Goal: Task Accomplishment & Management: Use online tool/utility

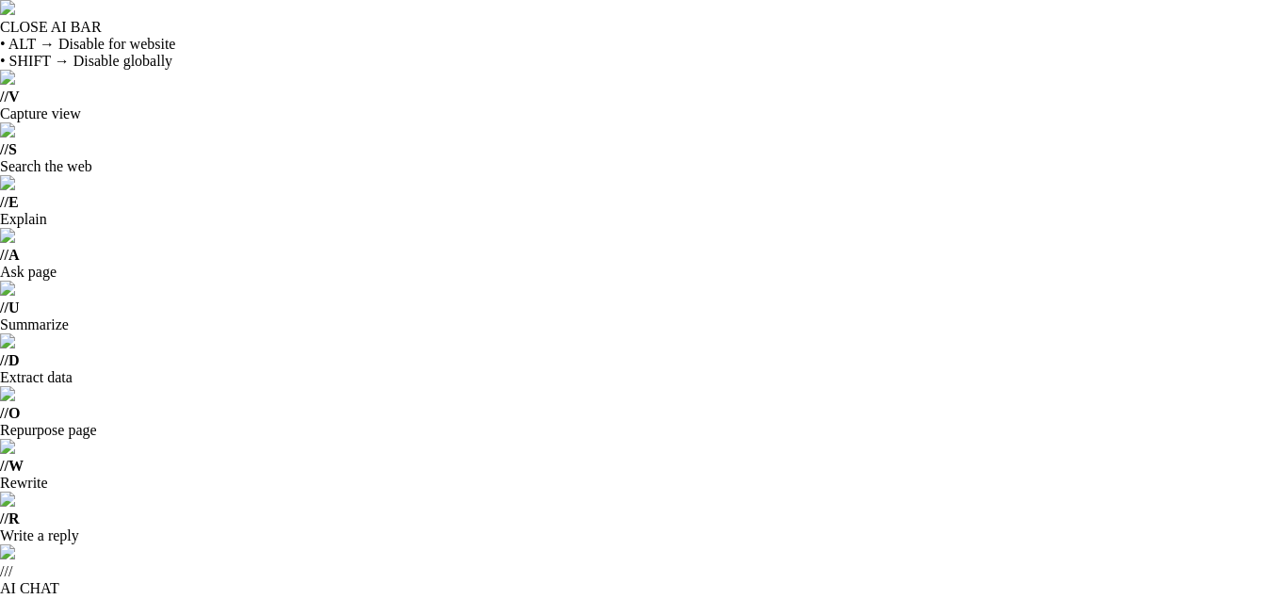
scroll to position [324, 0]
drag, startPoint x: 186, startPoint y: 447, endPoint x: 121, endPoint y: 29, distance: 423.3
paste textarea "import matplotlib.pyplot as plt # Define target audience categories and percent…"
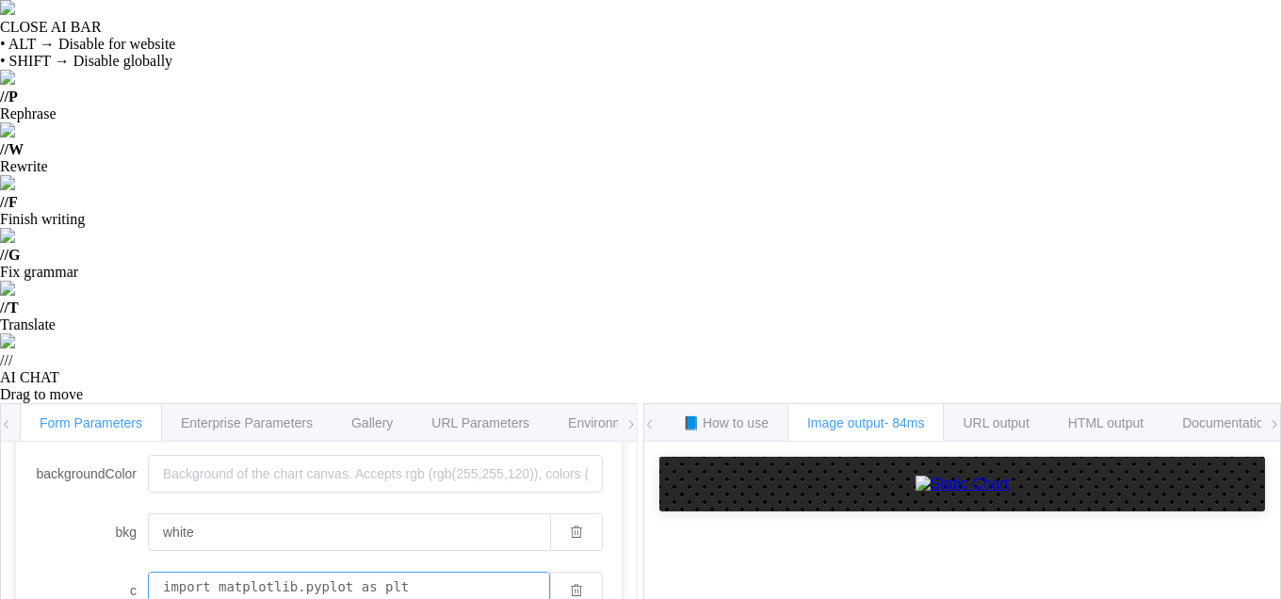
scroll to position [190, 0]
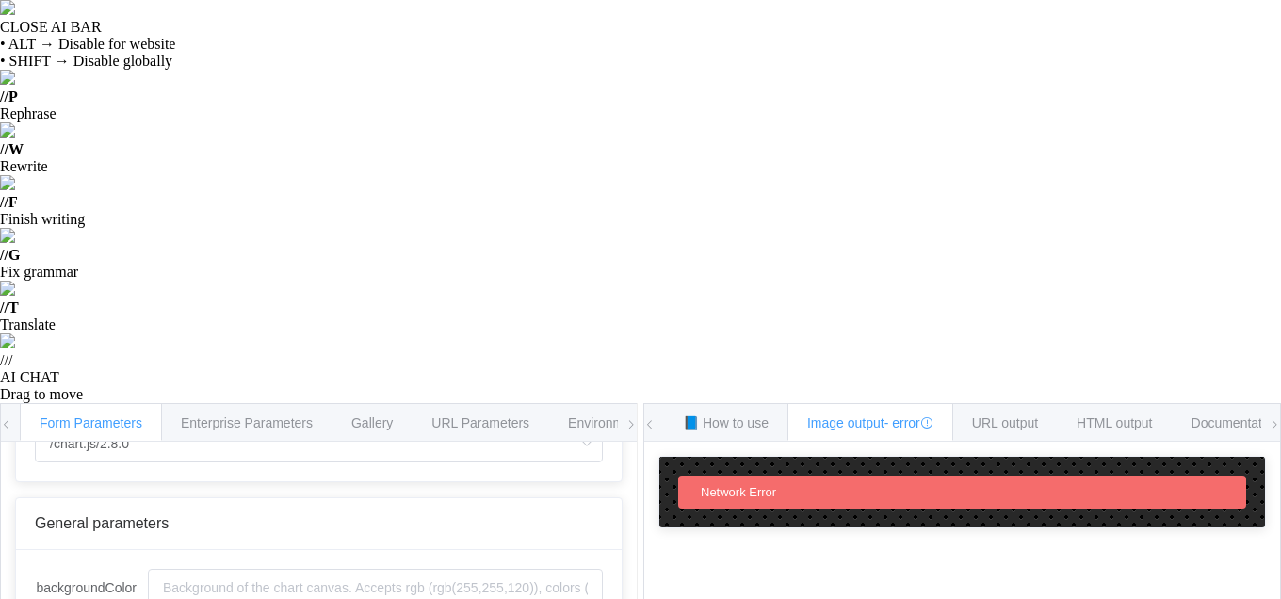
scroll to position [103, 0]
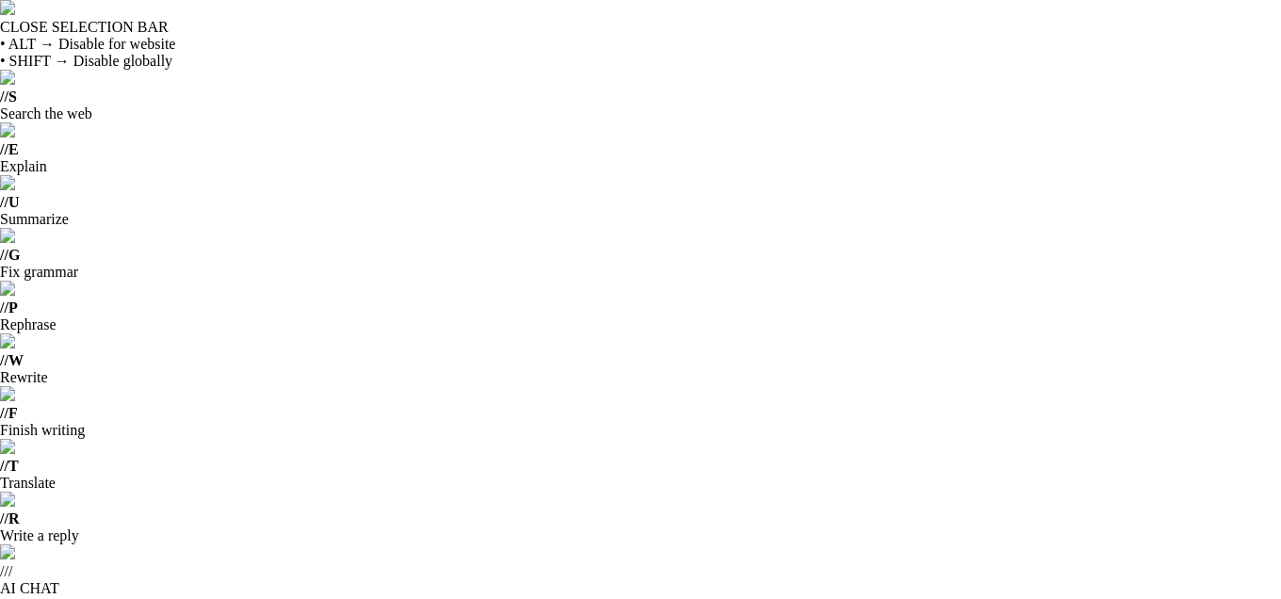
drag, startPoint x: 426, startPoint y: 305, endPoint x: 94, endPoint y: 295, distance: 331.7
type textarea "import matplotlib.pyplot as plt # Define target audience categories and percent…"
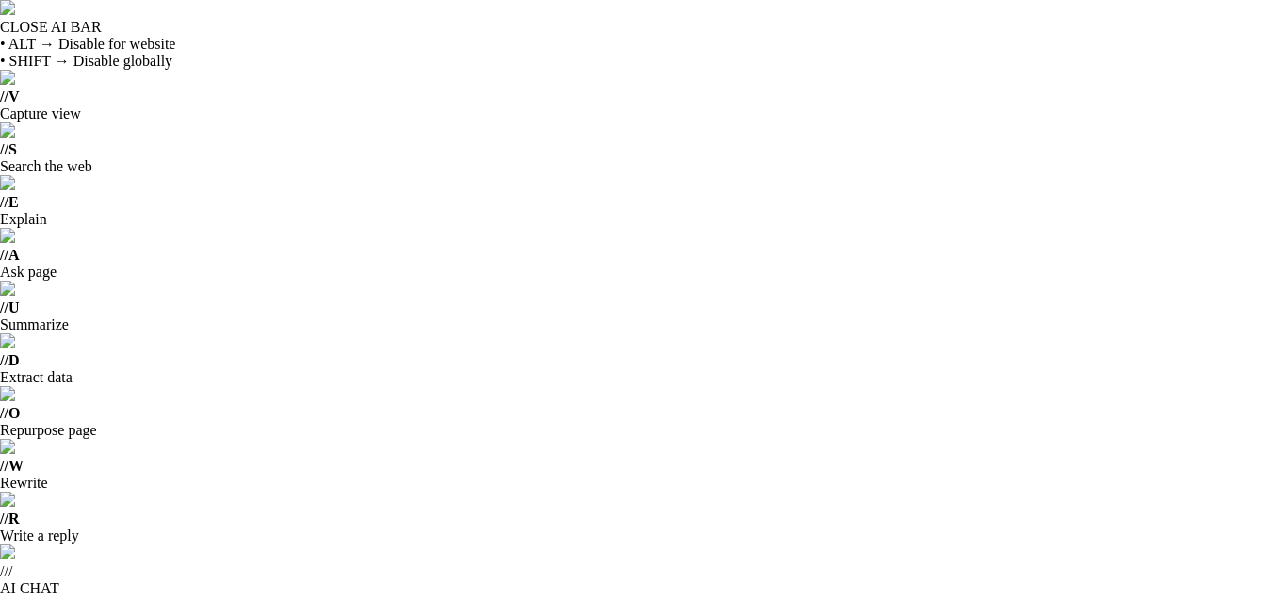
scroll to position [0, 0]
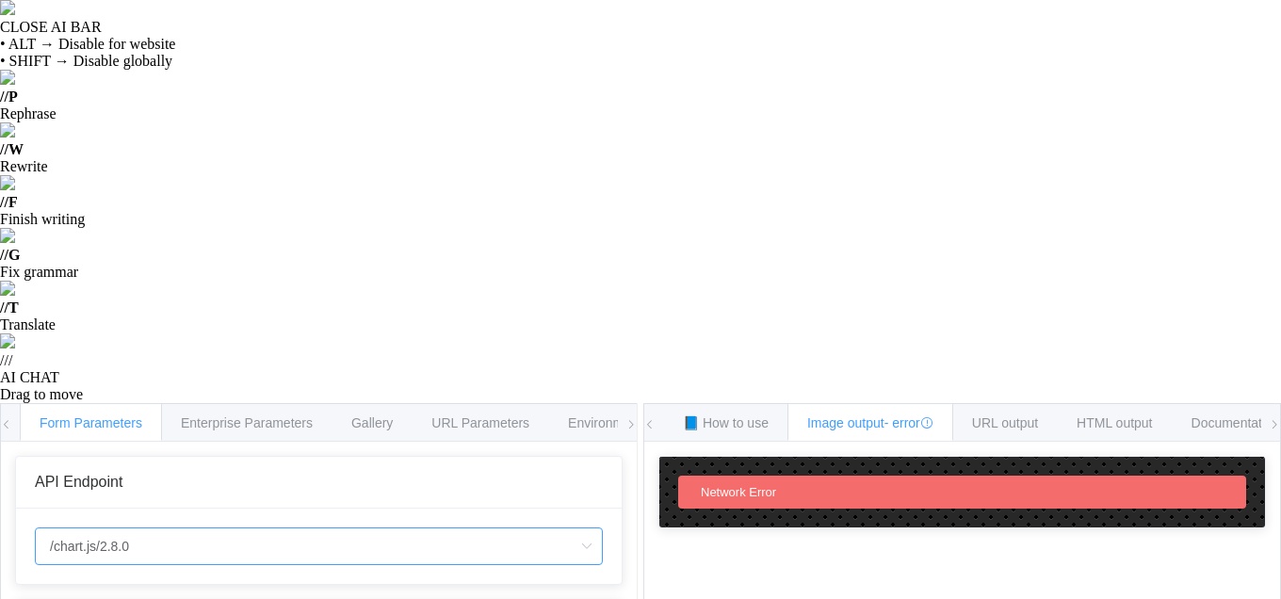
click at [135, 527] on input "/chart.js/2.8.0" at bounding box center [319, 546] width 568 height 38
click at [197, 527] on input "/chart.js/2.8.0" at bounding box center [319, 546] width 568 height 38
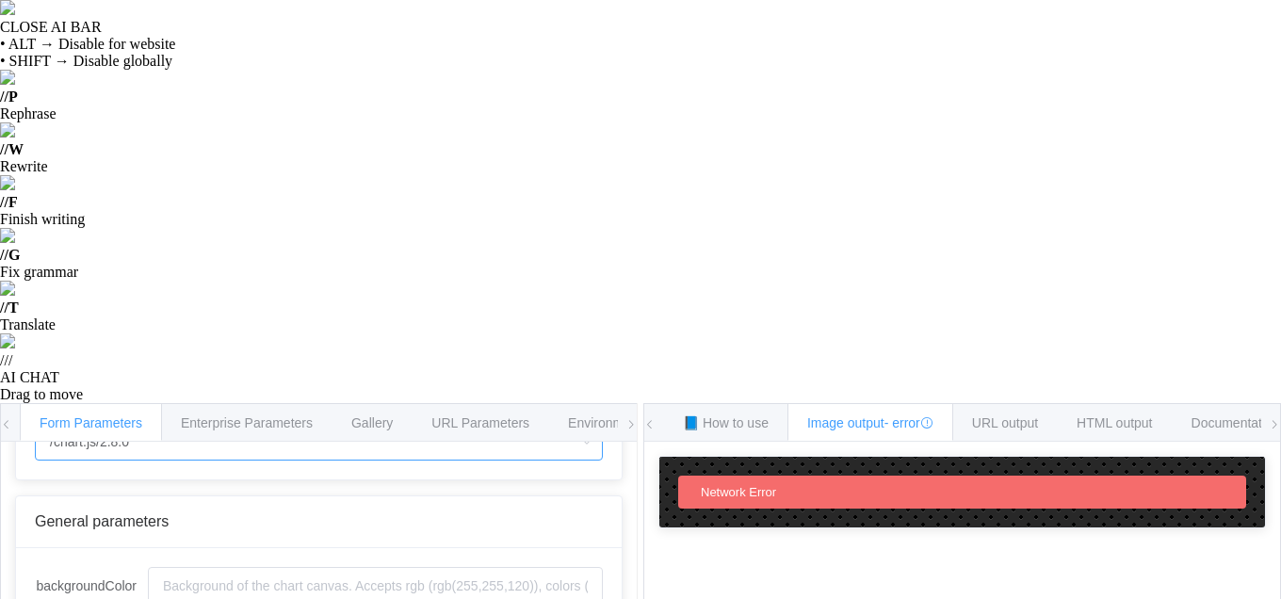
scroll to position [106, 0]
type textarea "import matplotlib.pyplot as plt # Define target audience categories and percent…"
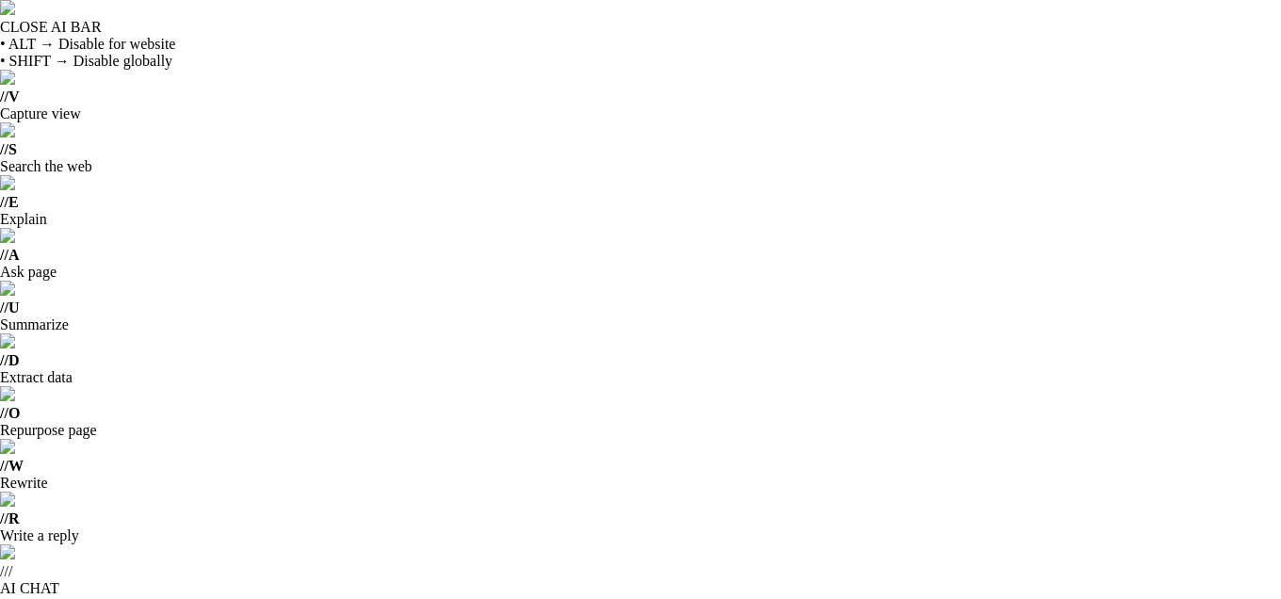
scroll to position [287, 0]
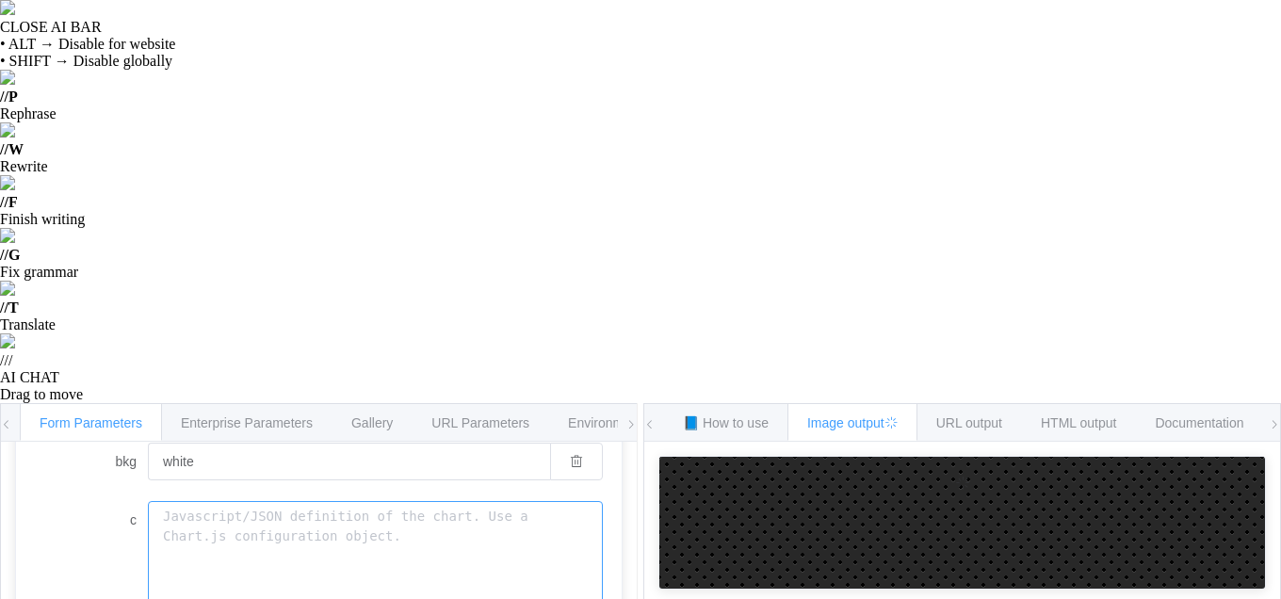
type textarea "{ "type": "pie", "data": { "datasets": [ { "data": [40, 25, 15, 10, 10], "backg…"
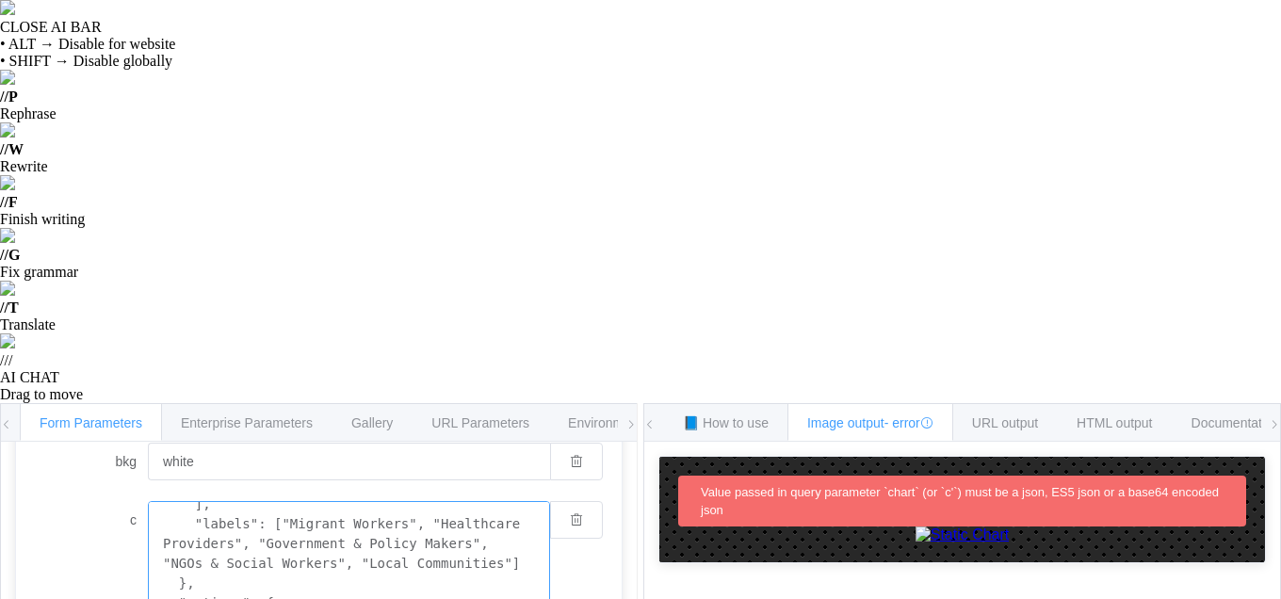
scroll to position [356, 0]
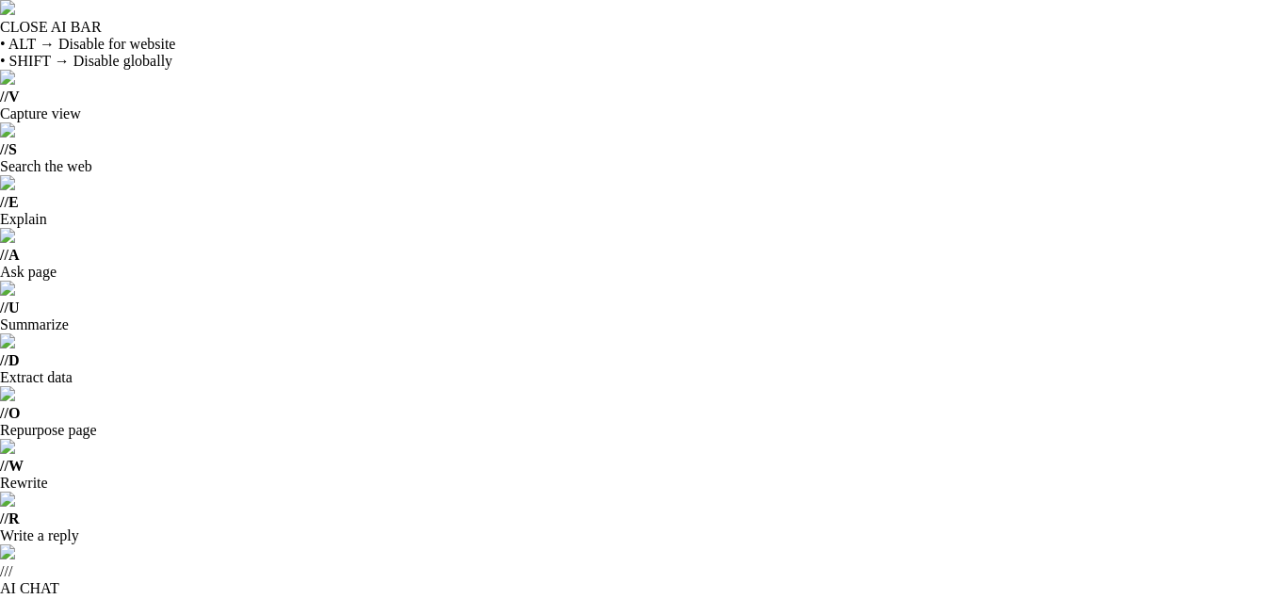
scroll to position [621, 0]
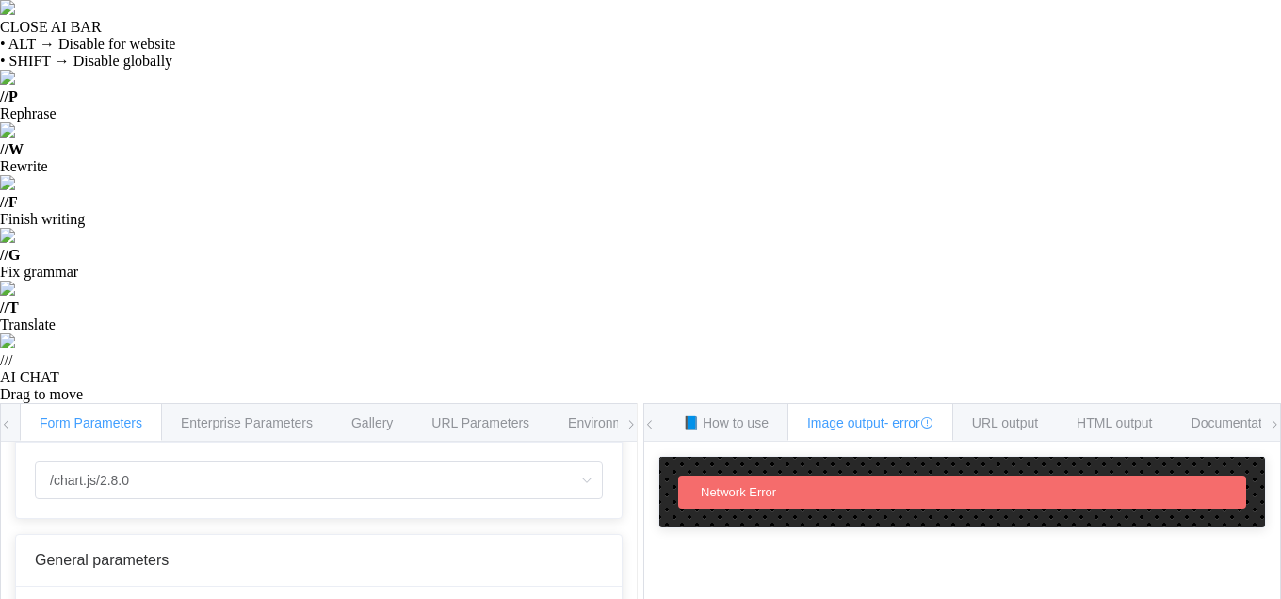
scroll to position [0, 0]
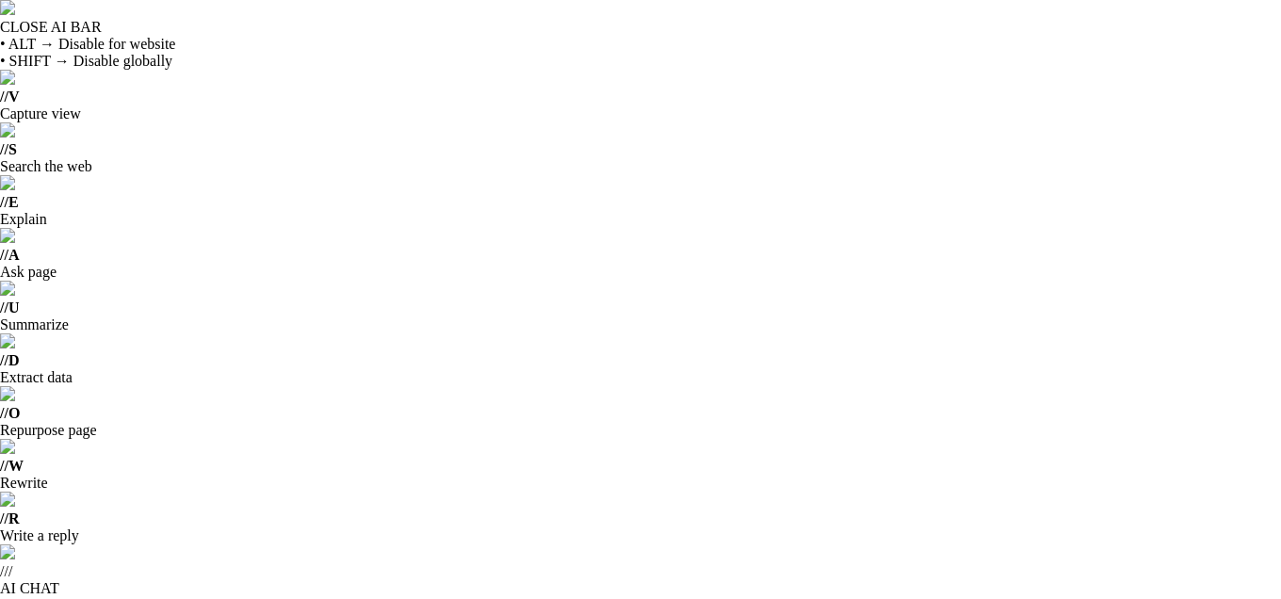
scroll to position [233, 0]
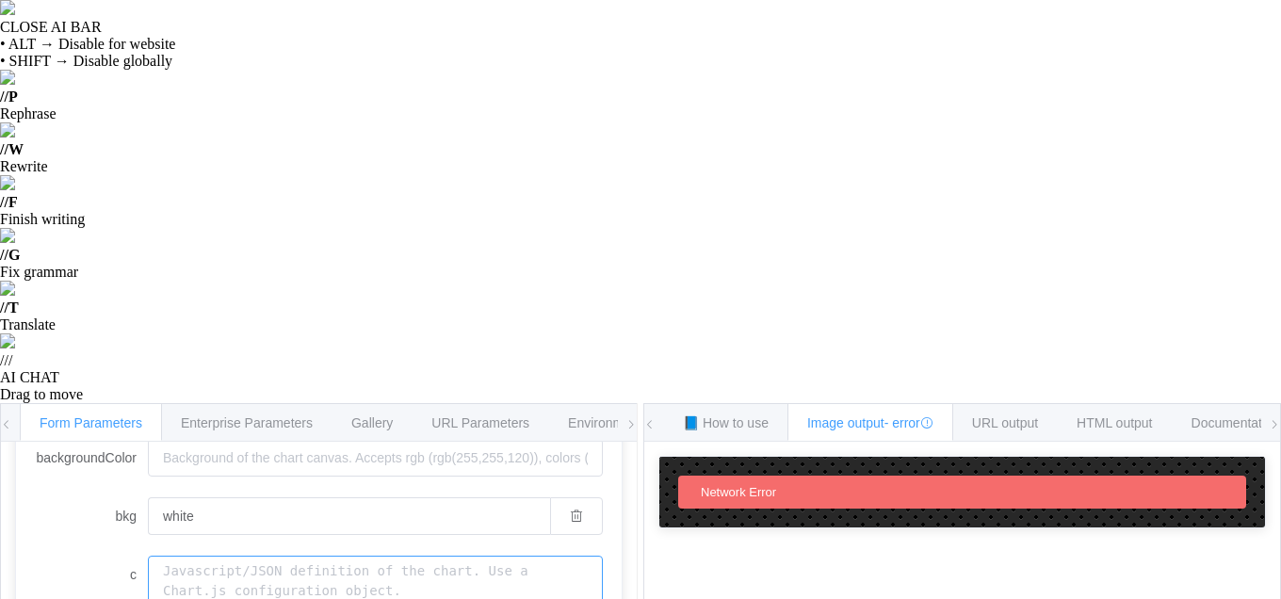
type textarea "{ "type": "pie", "data": { "datasets": [ { "data": [40, 25, 15, 10, 10], "backg…"
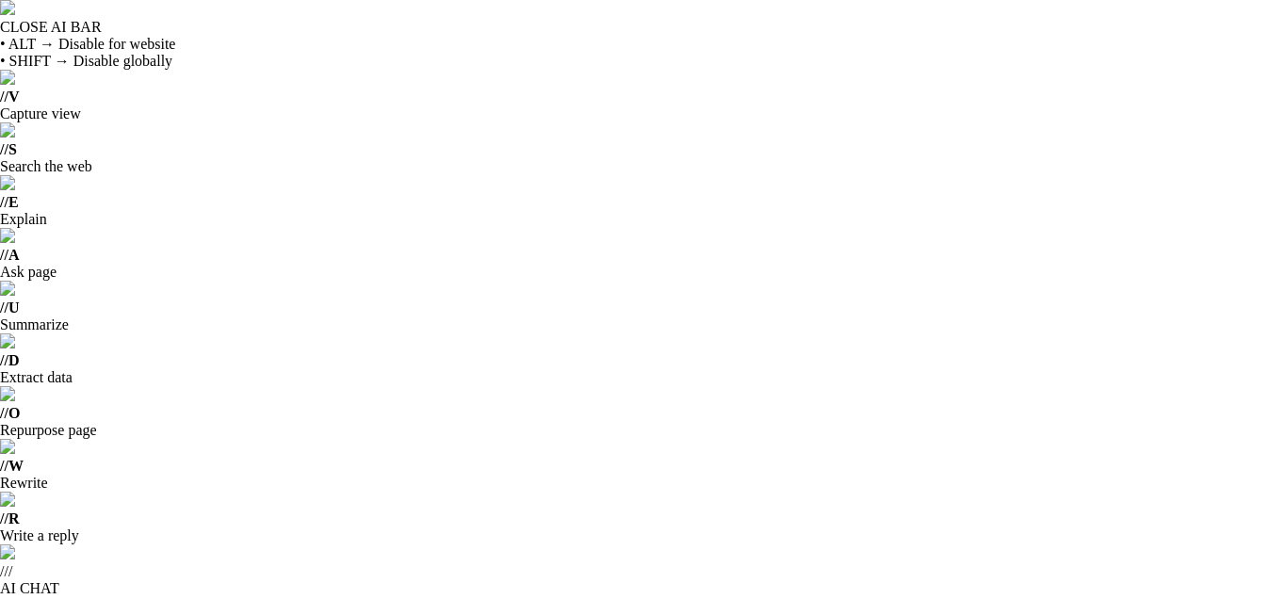
scroll to position [414, 0]
